Goal: Task Accomplishment & Management: Use online tool/utility

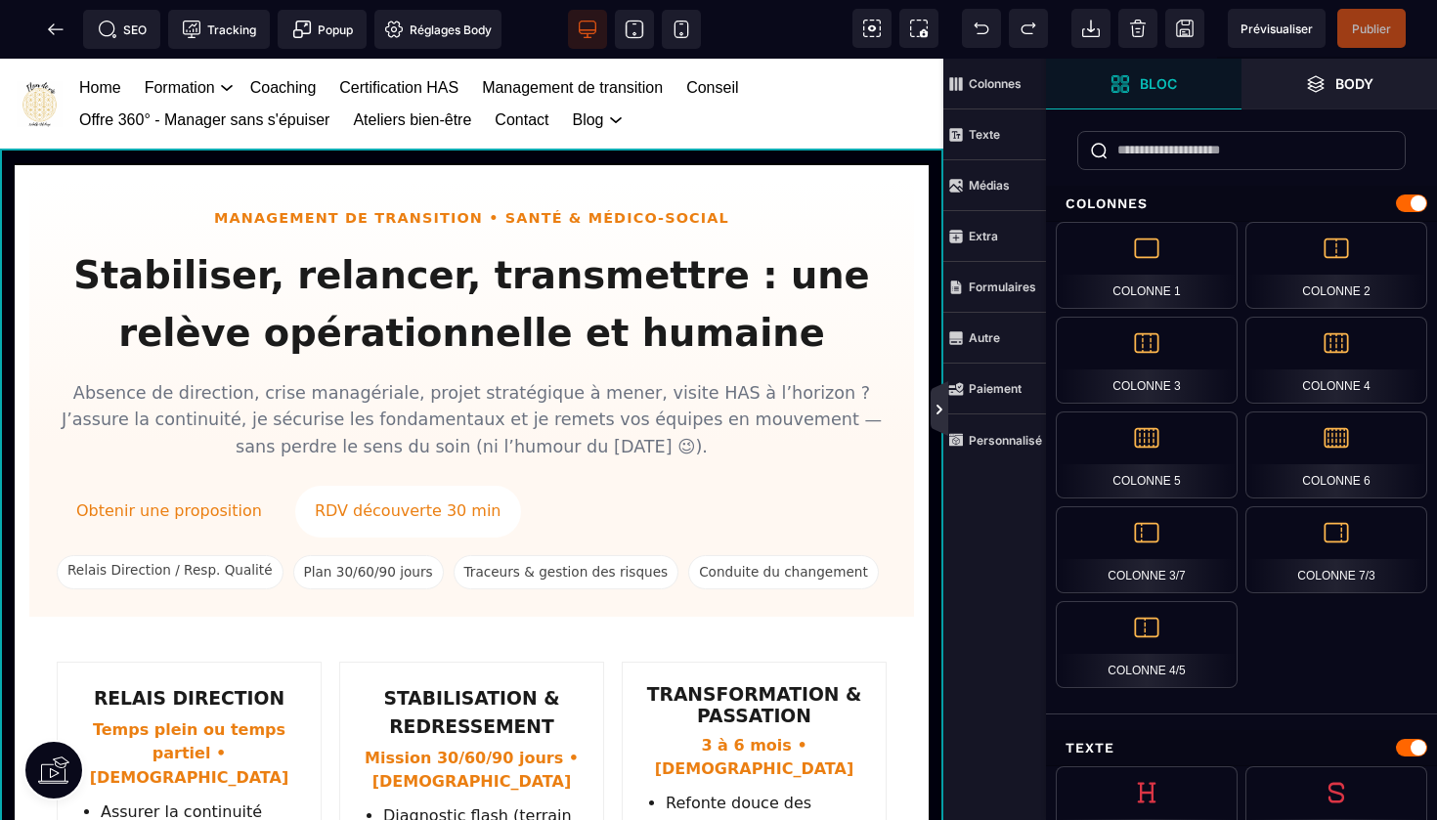
click at [931, 409] on icon at bounding box center [940, 408] width 18 height 55
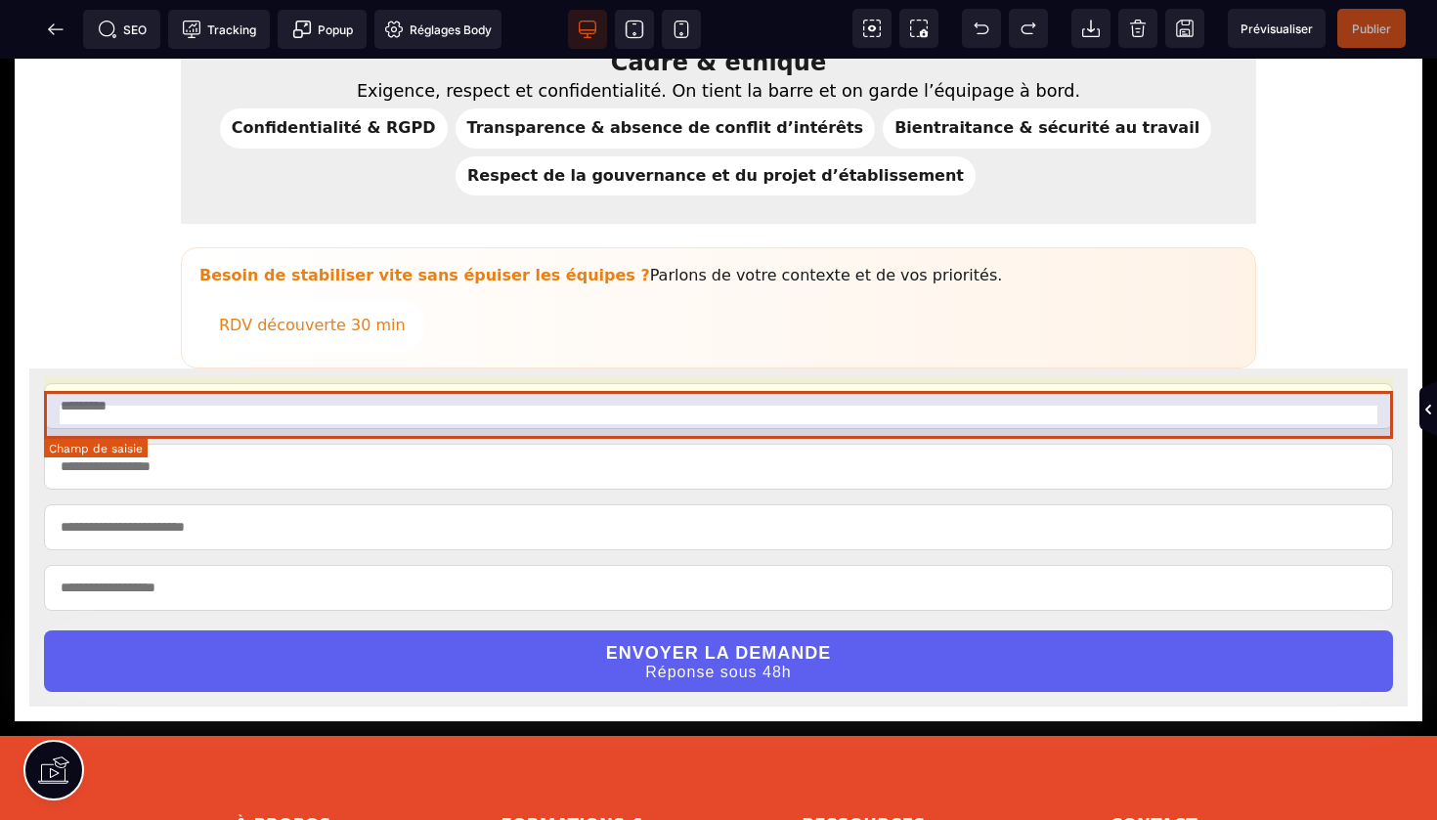
scroll to position [2233, 0]
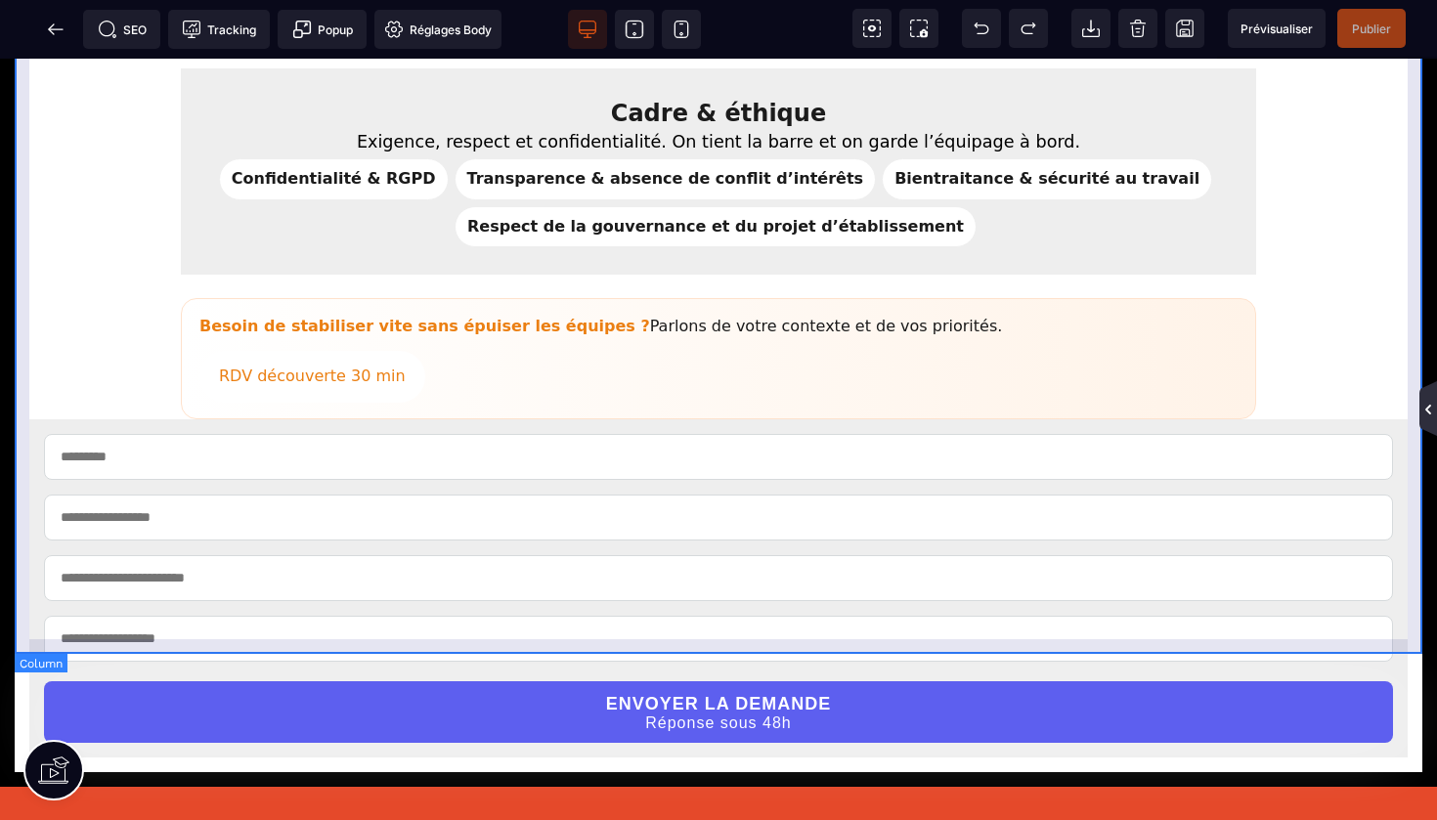
click at [1423, 405] on icon at bounding box center [1428, 410] width 16 height 16
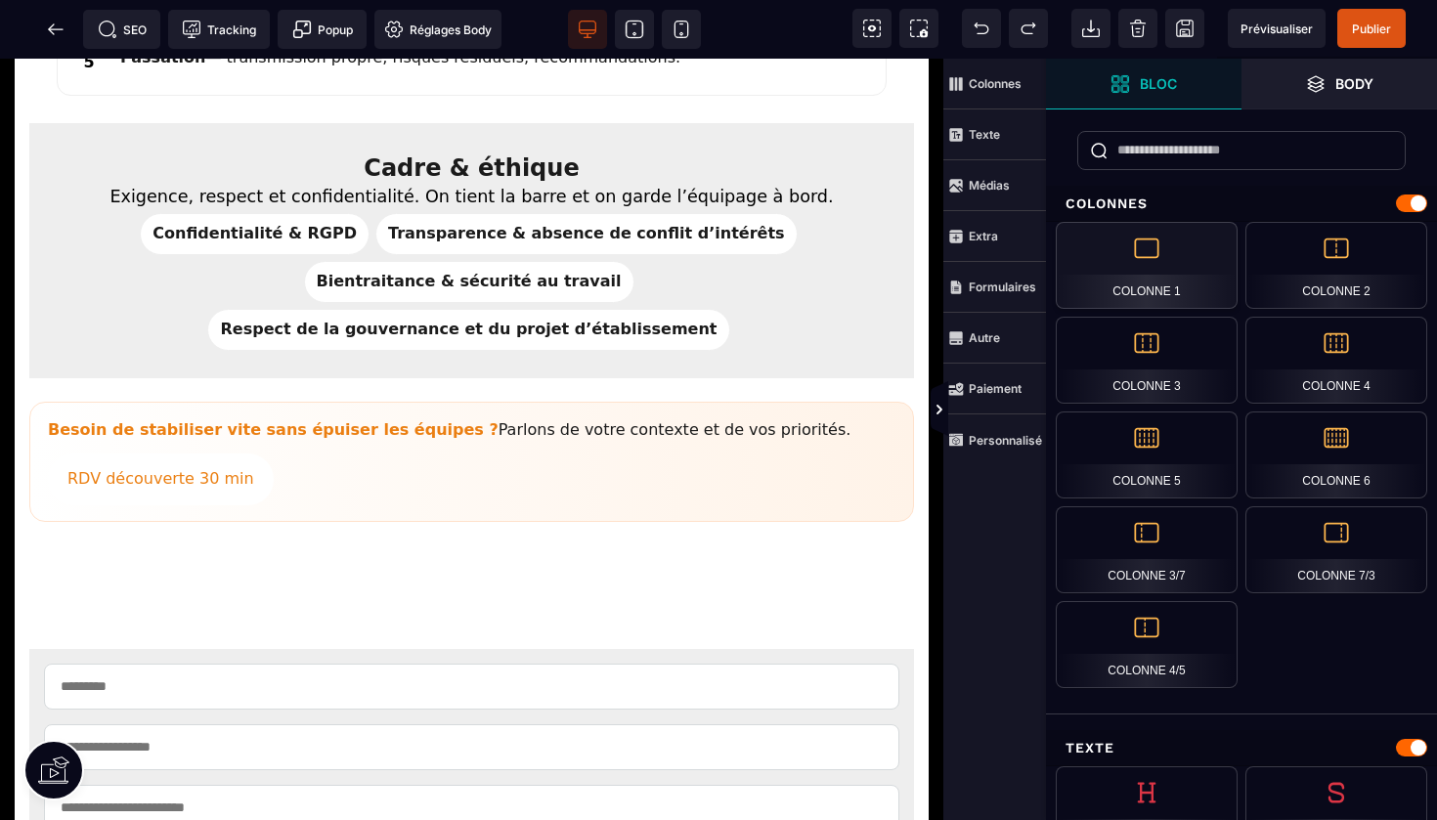
scroll to position [2376, 0]
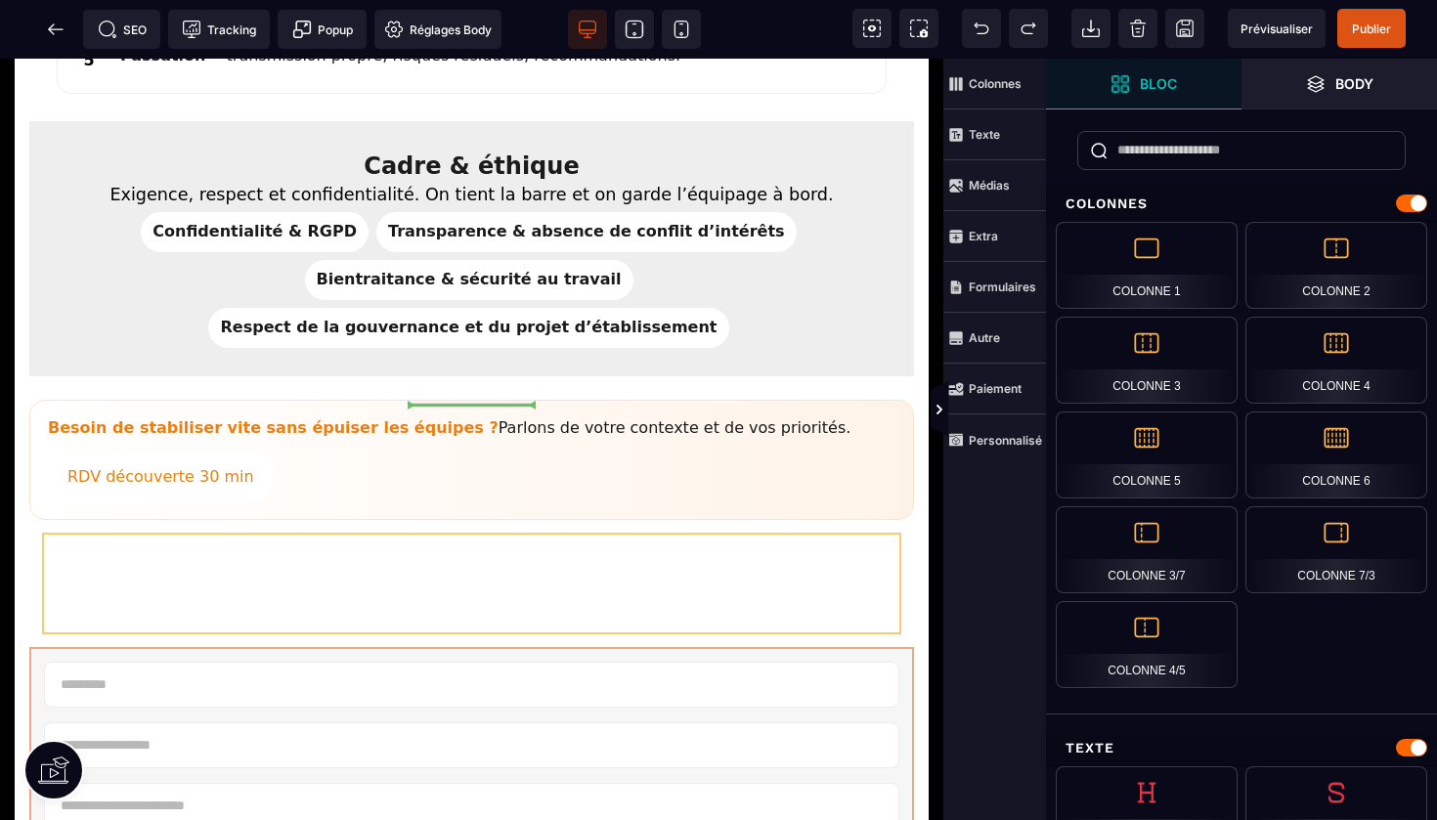
drag, startPoint x: 676, startPoint y: 485, endPoint x: 678, endPoint y: 379, distance: 105.6
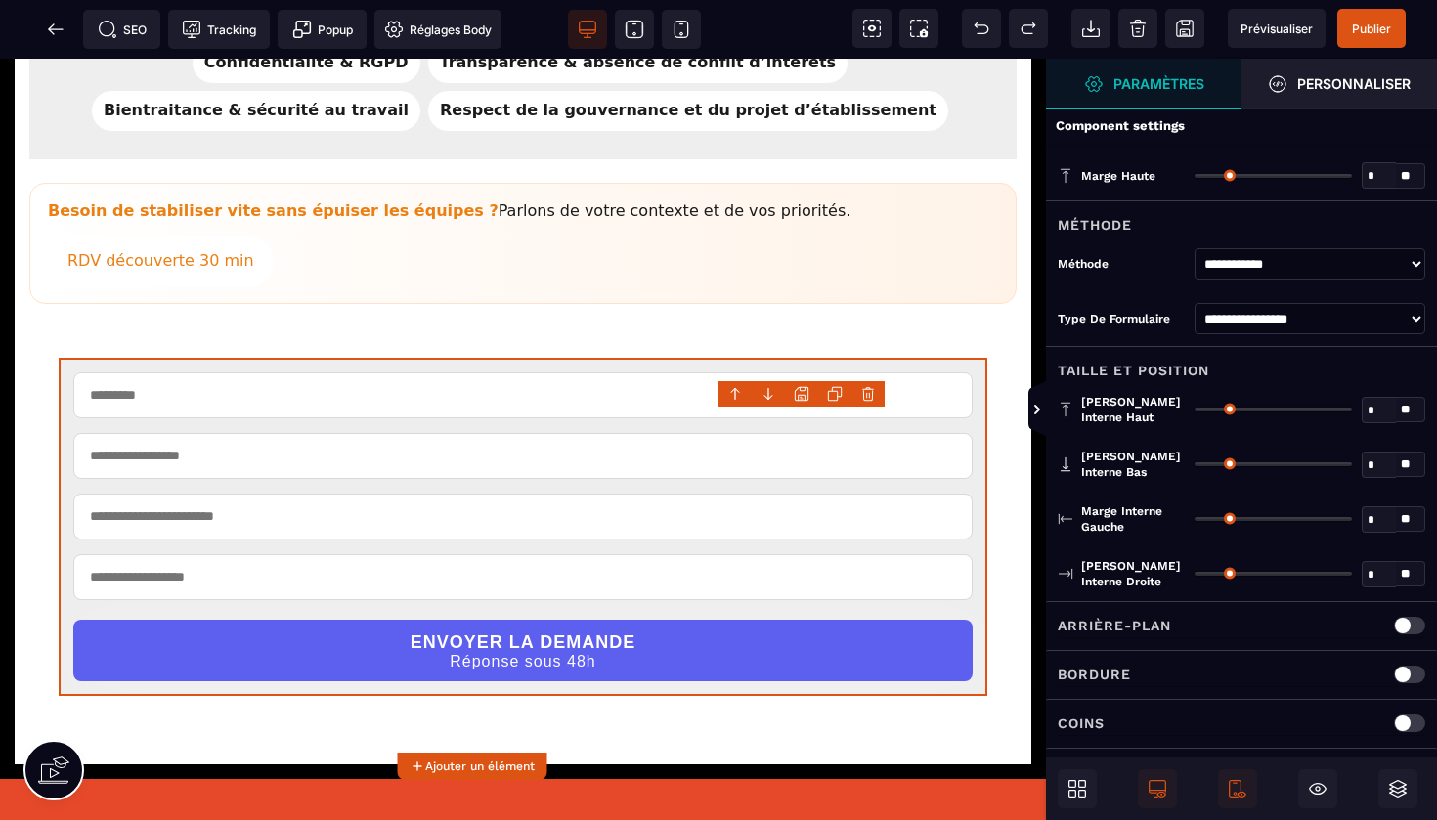
type input "*"
type input "**"
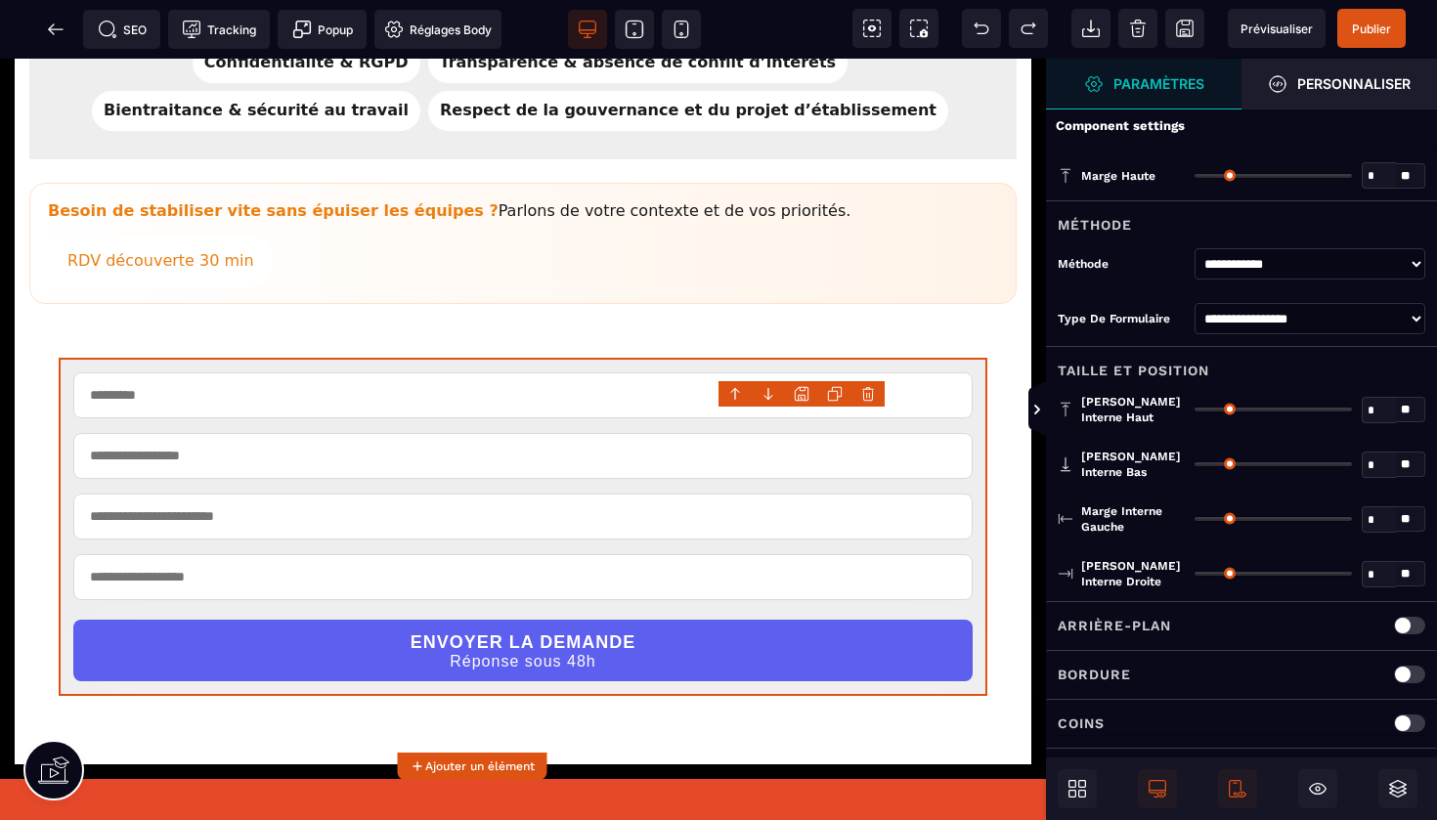
type input "**"
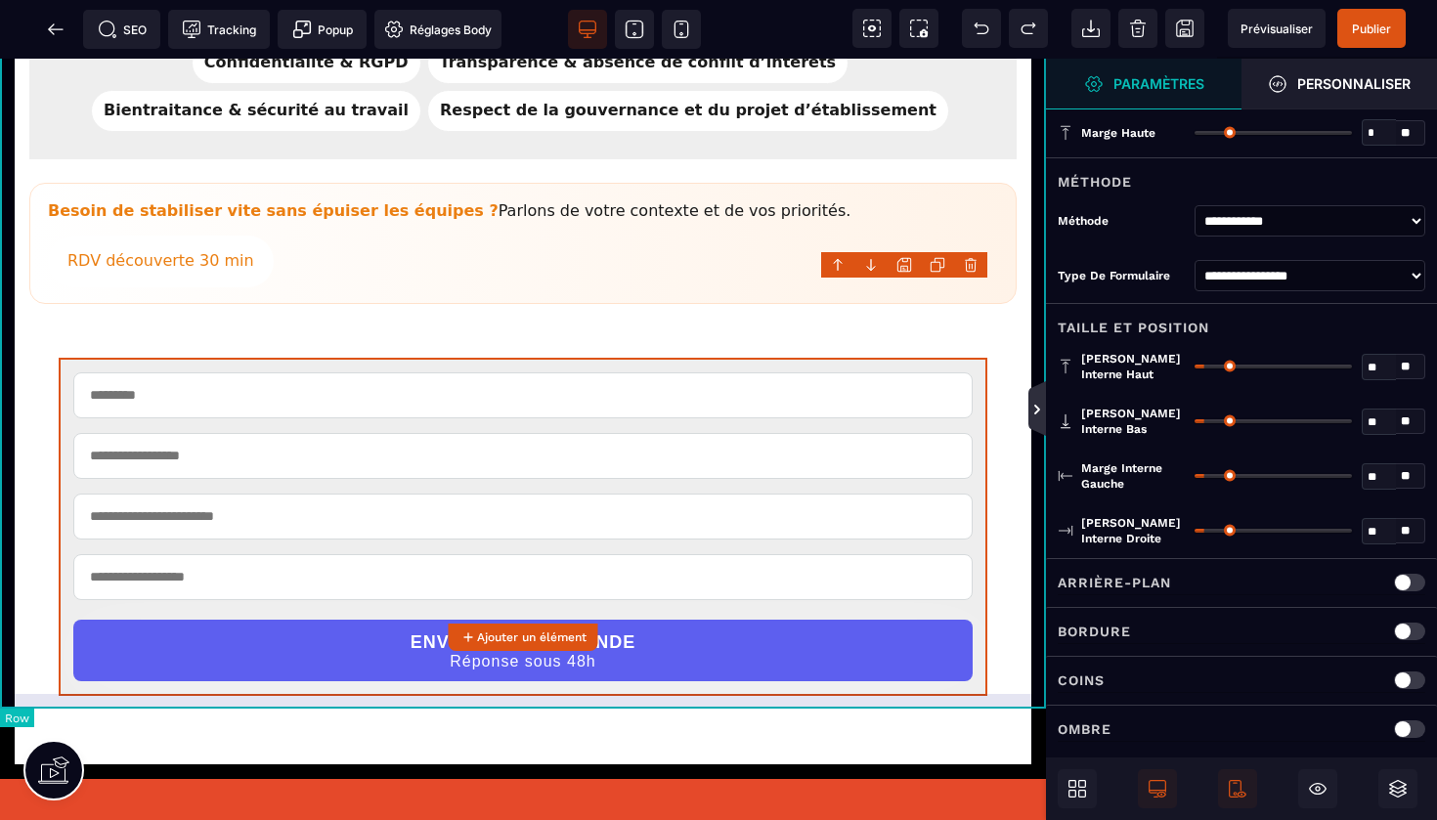
click at [1034, 412] on icon at bounding box center [1037, 410] width 6 height 10
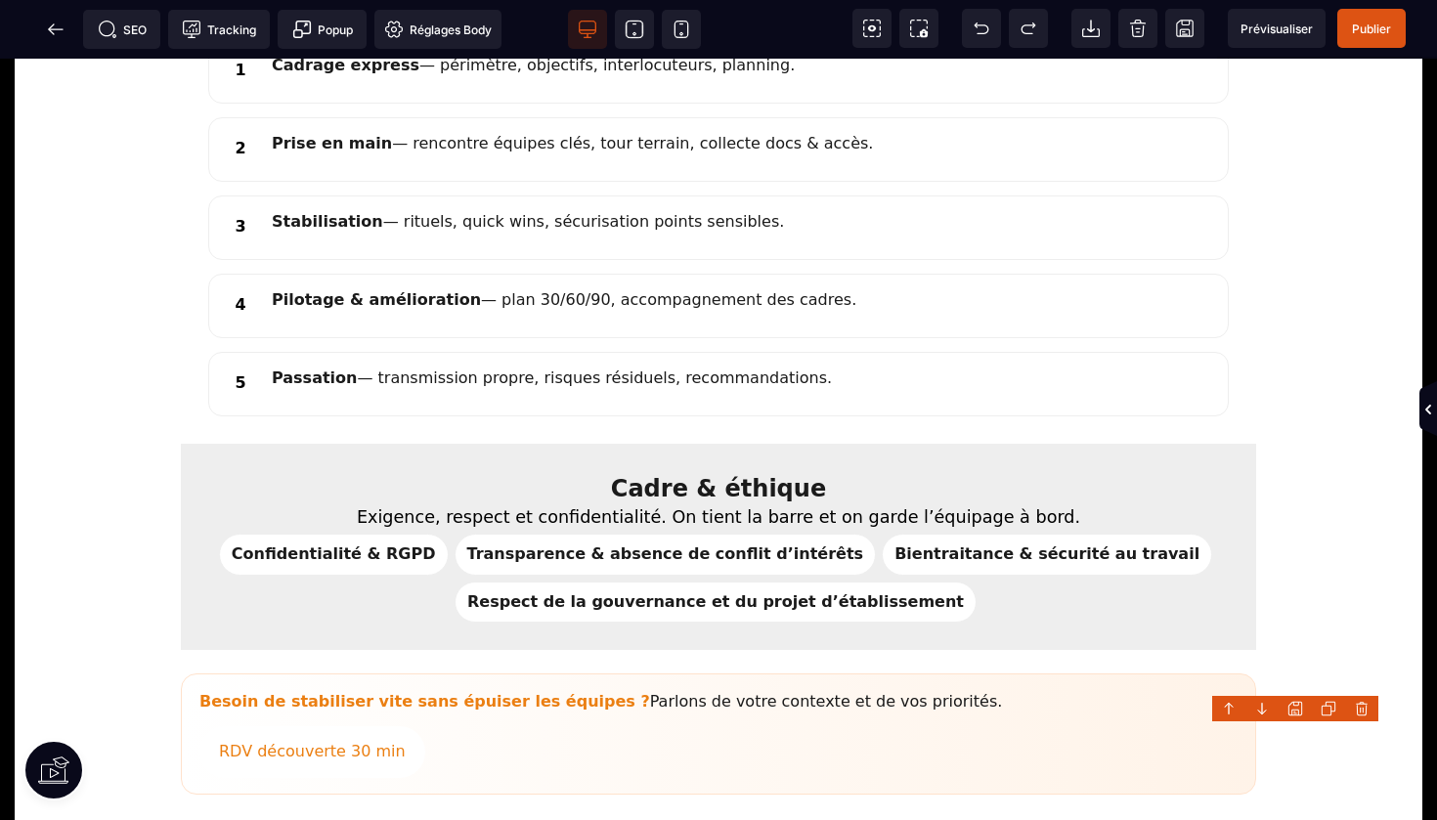
scroll to position [1857, 0]
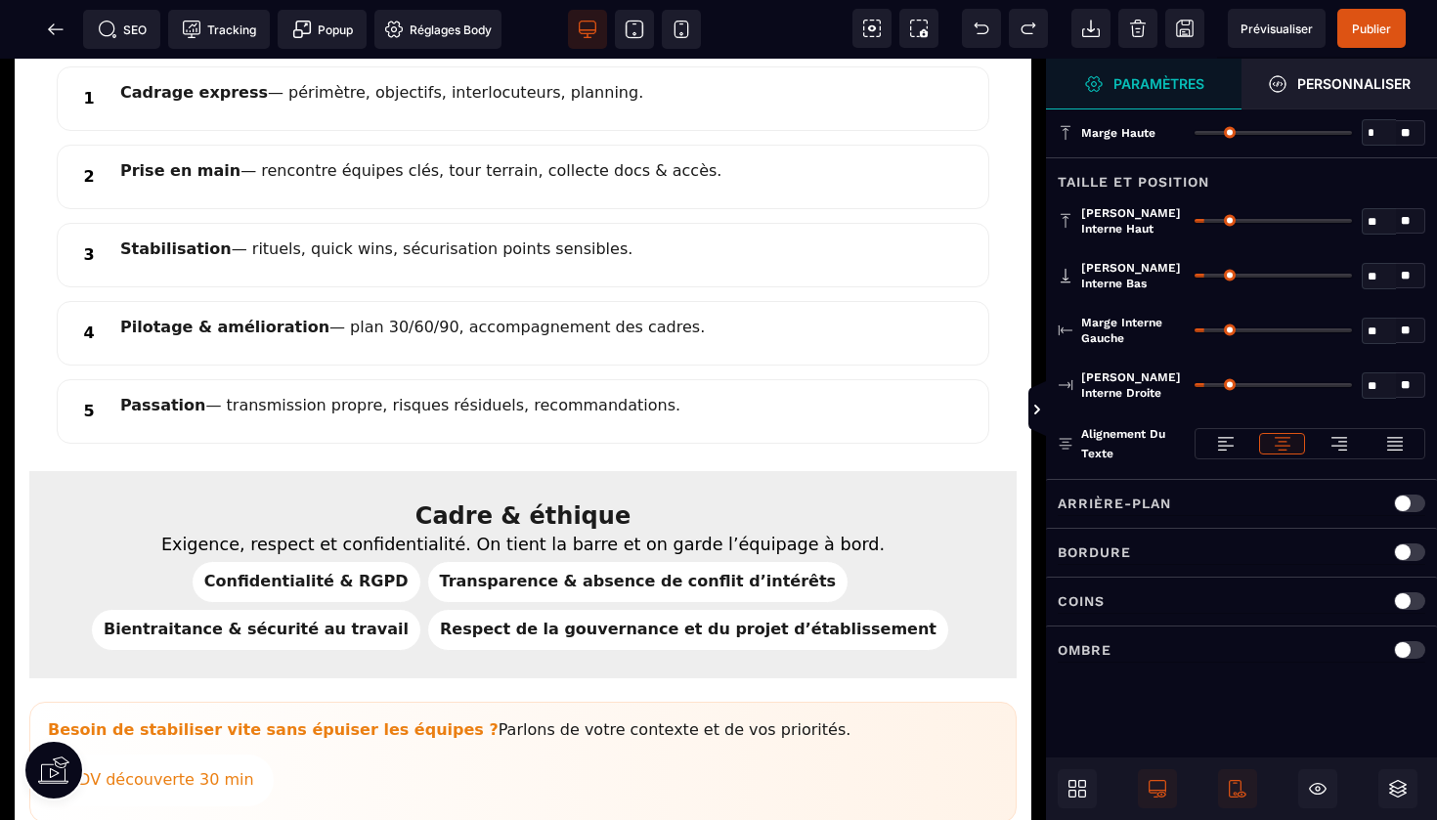
type input "*"
click at [1199, 221] on input "range" at bounding box center [1272, 221] width 157 height 4
type input "*"
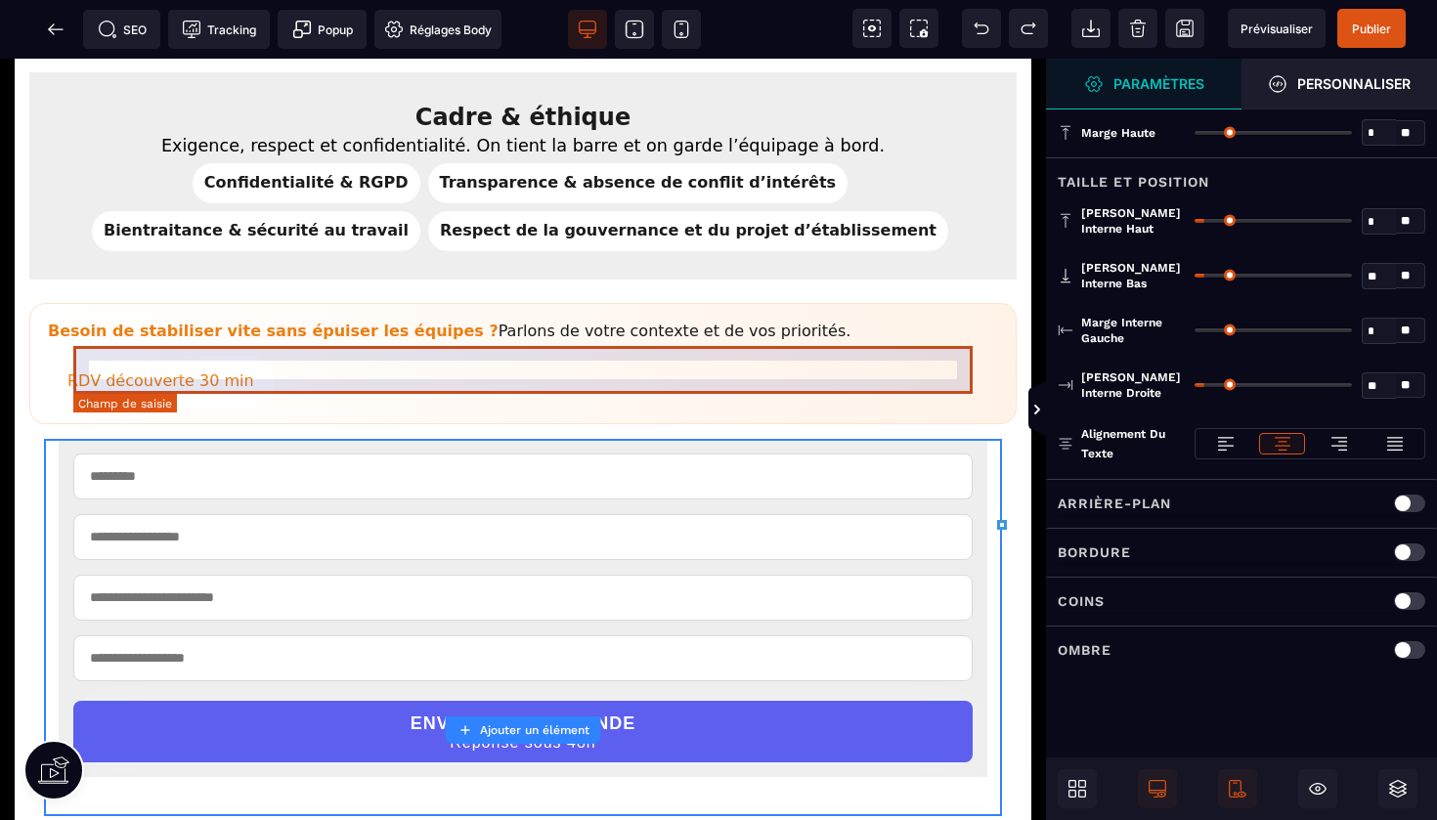
scroll to position [2246, 0]
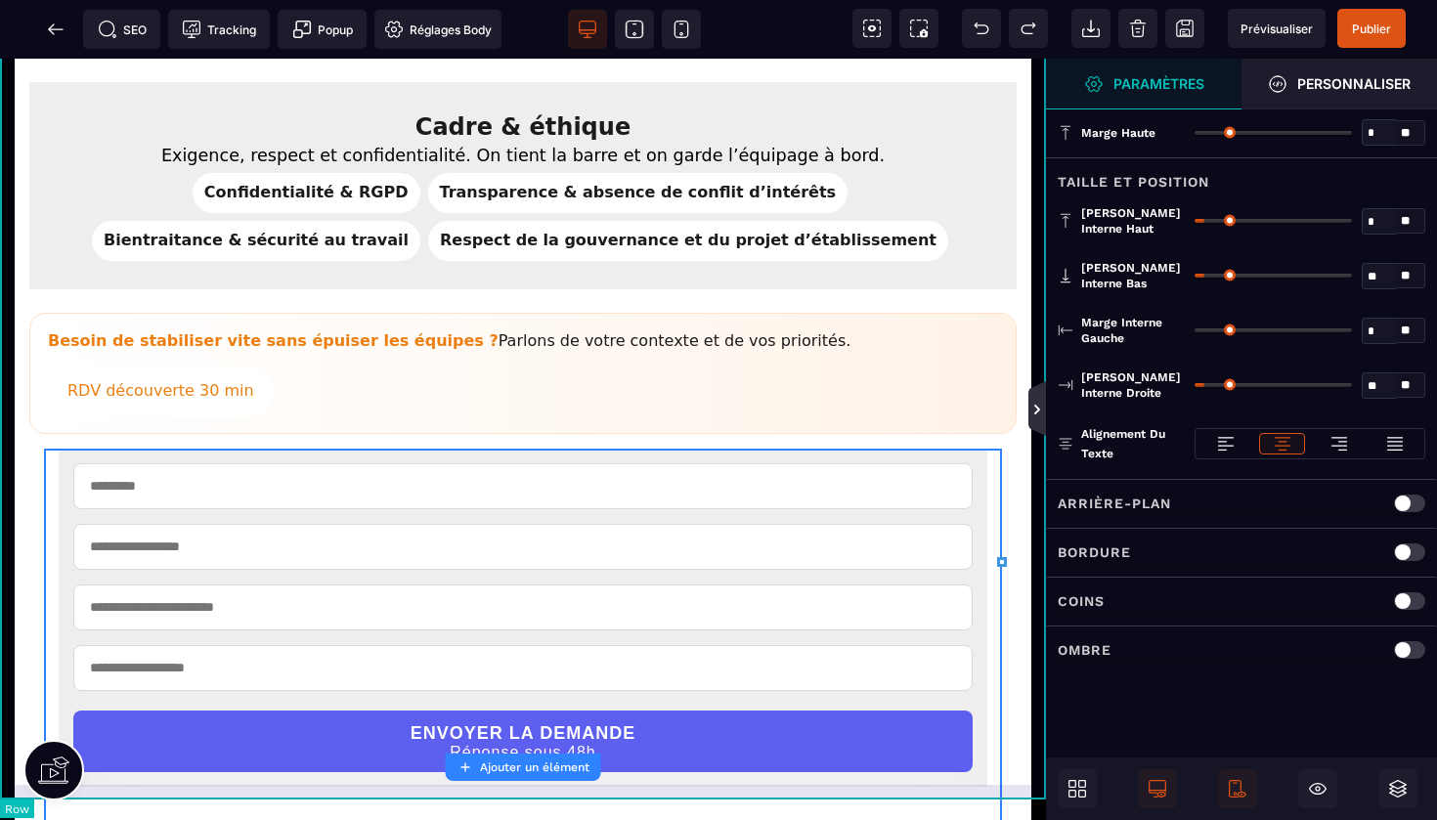
click at [1033, 409] on icon at bounding box center [1037, 410] width 16 height 16
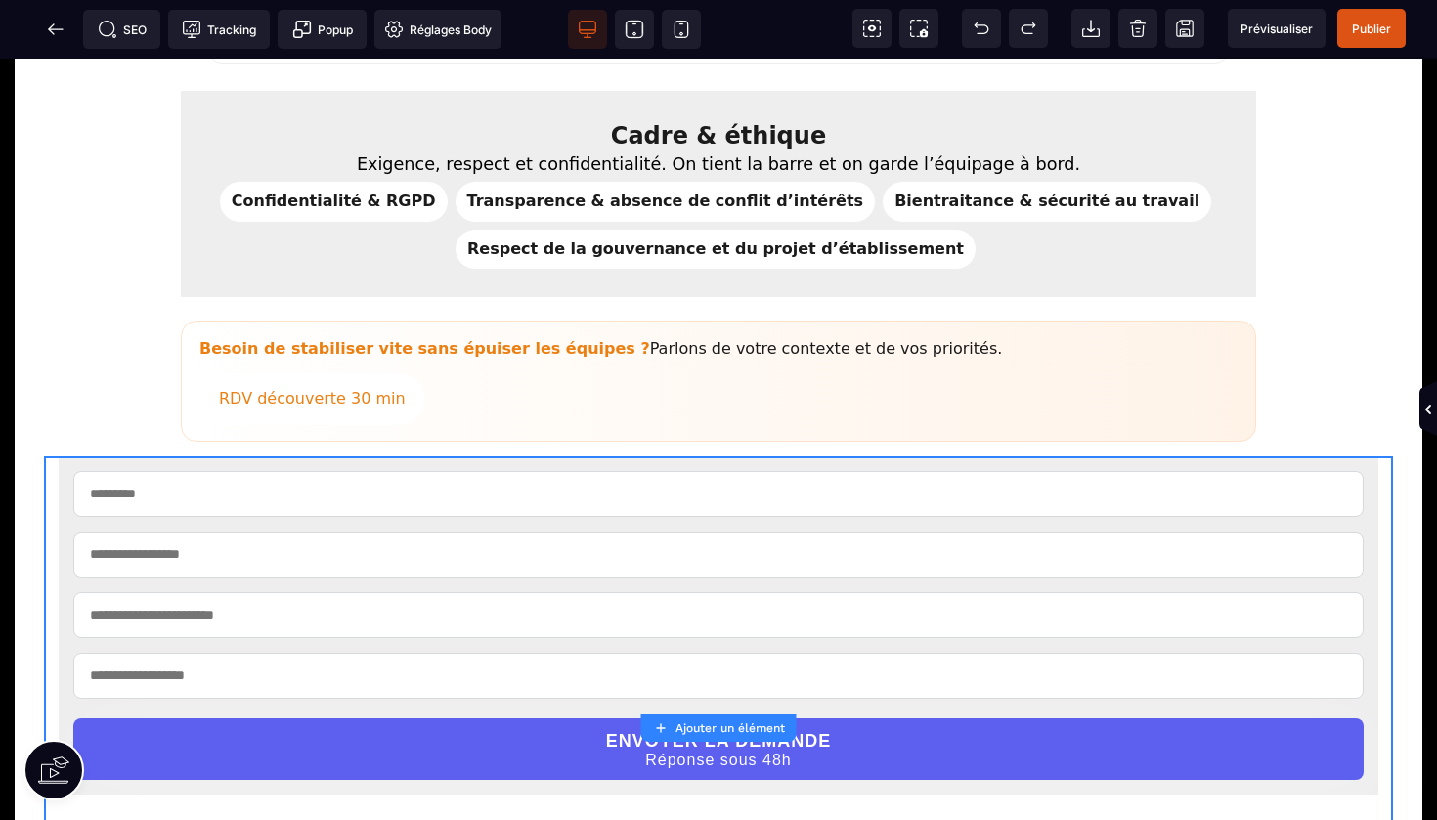
scroll to position [2213, 0]
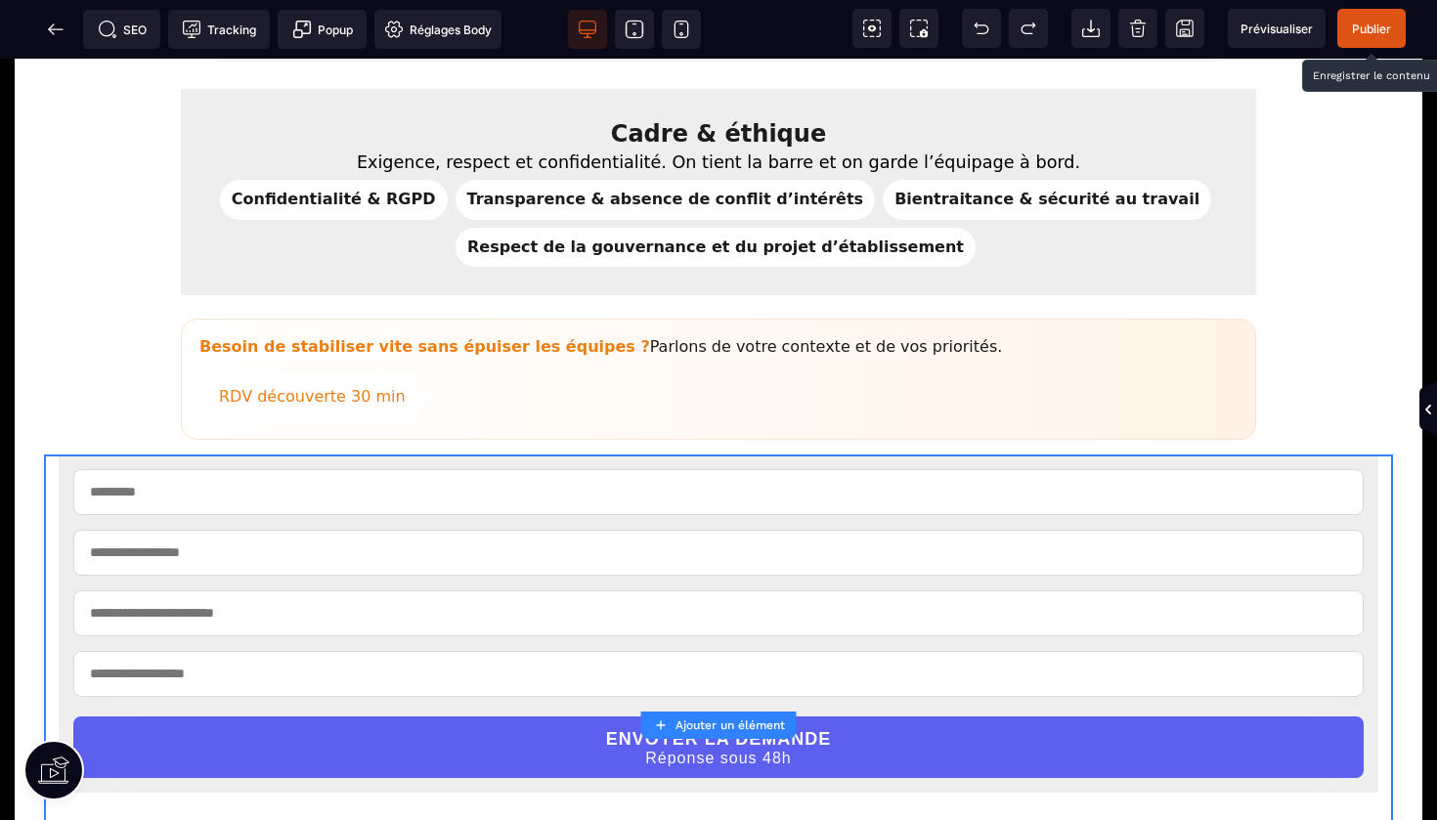
click at [1363, 28] on span "Publier" at bounding box center [1371, 29] width 39 height 15
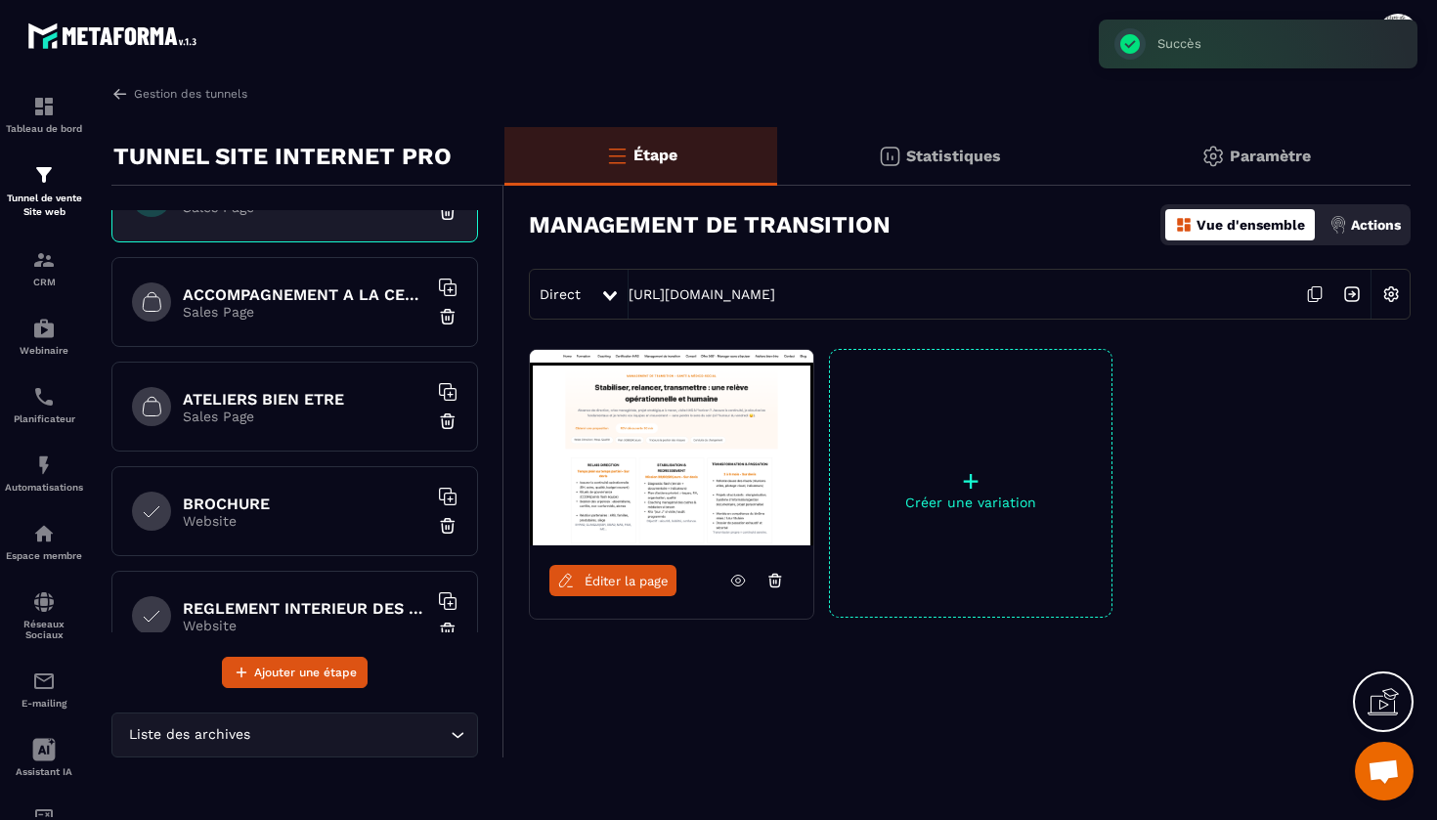
scroll to position [532, 0]
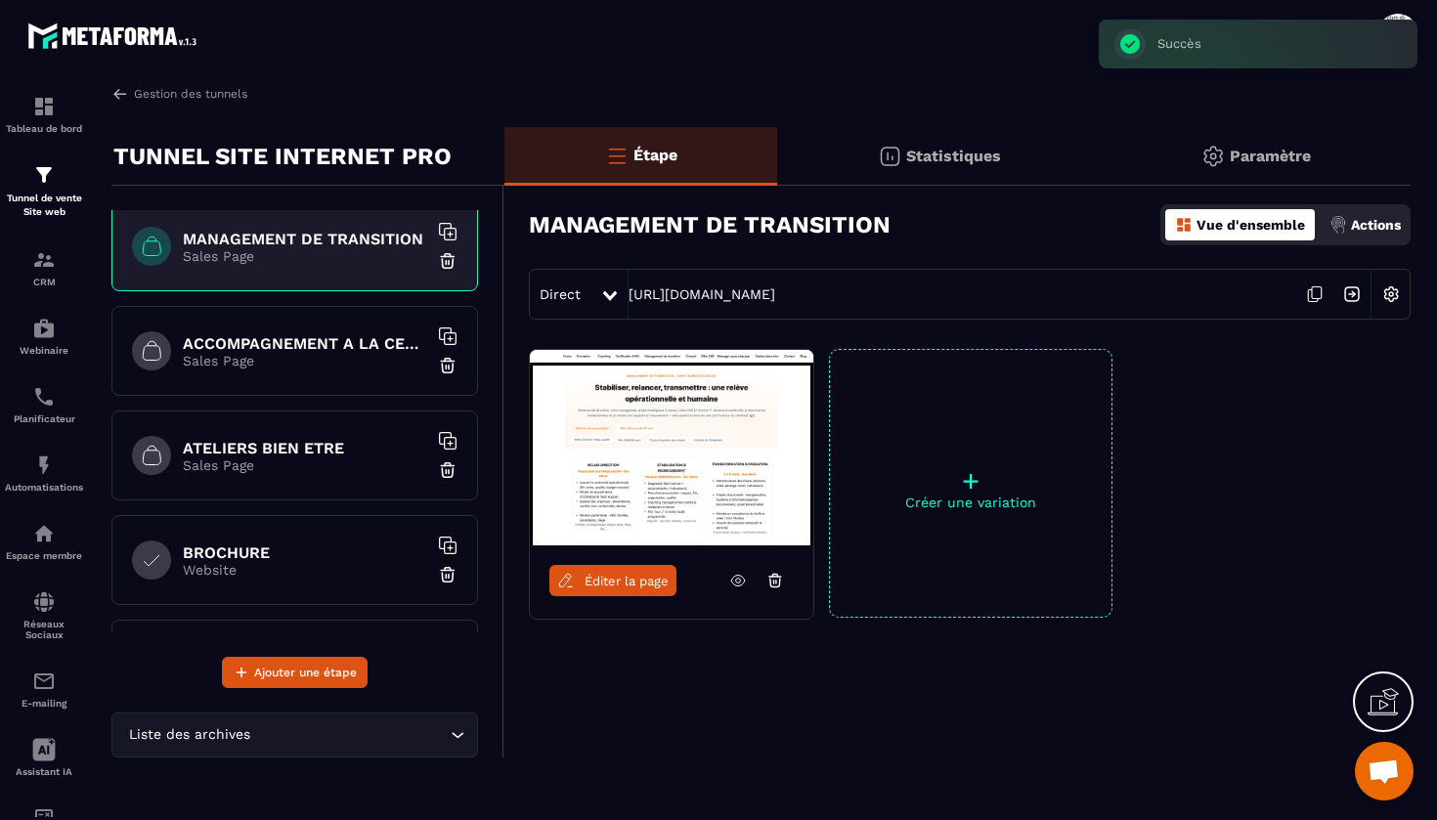
click at [337, 352] on h6 "ACCOMPAGNEMENT A LA CERTIFICATION HAS" at bounding box center [305, 343] width 244 height 19
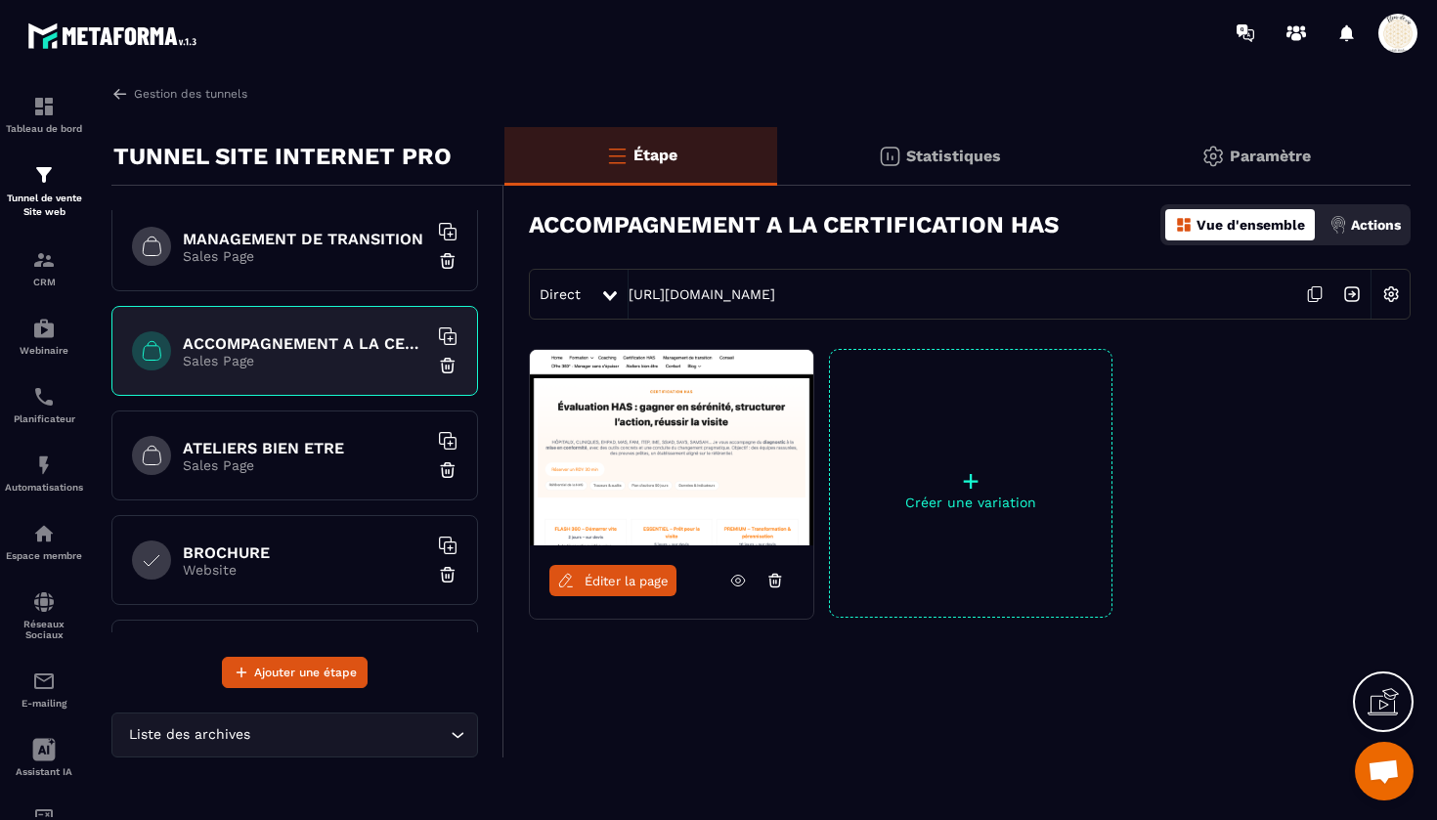
click at [634, 577] on span "Éditer la page" at bounding box center [627, 581] width 84 height 15
